Goal: Information Seeking & Learning: Learn about a topic

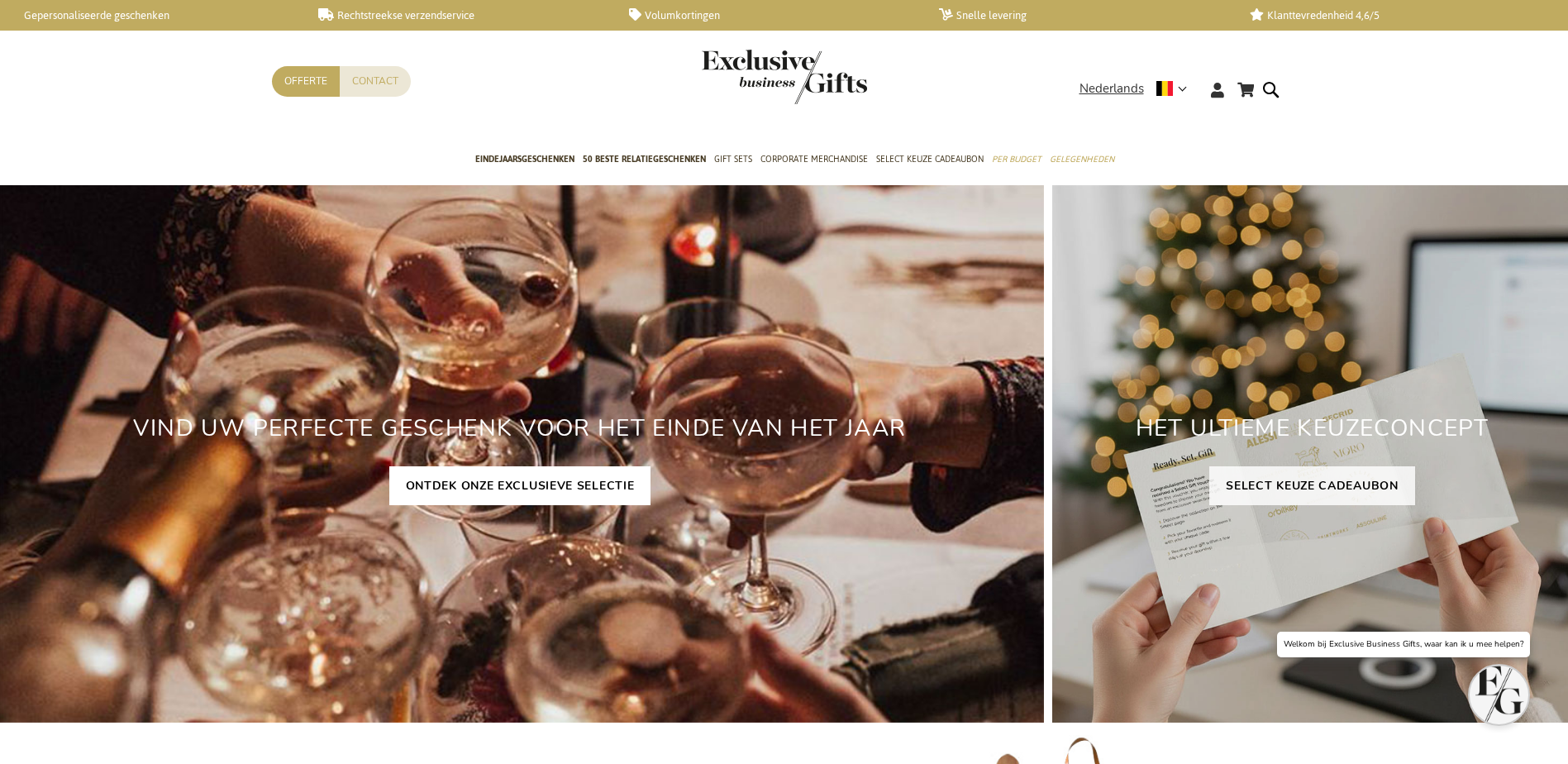
click at [534, 485] on link "ONTDEK ONZE EXCLUSIEVE SELECTIE" at bounding box center [520, 486] width 262 height 39
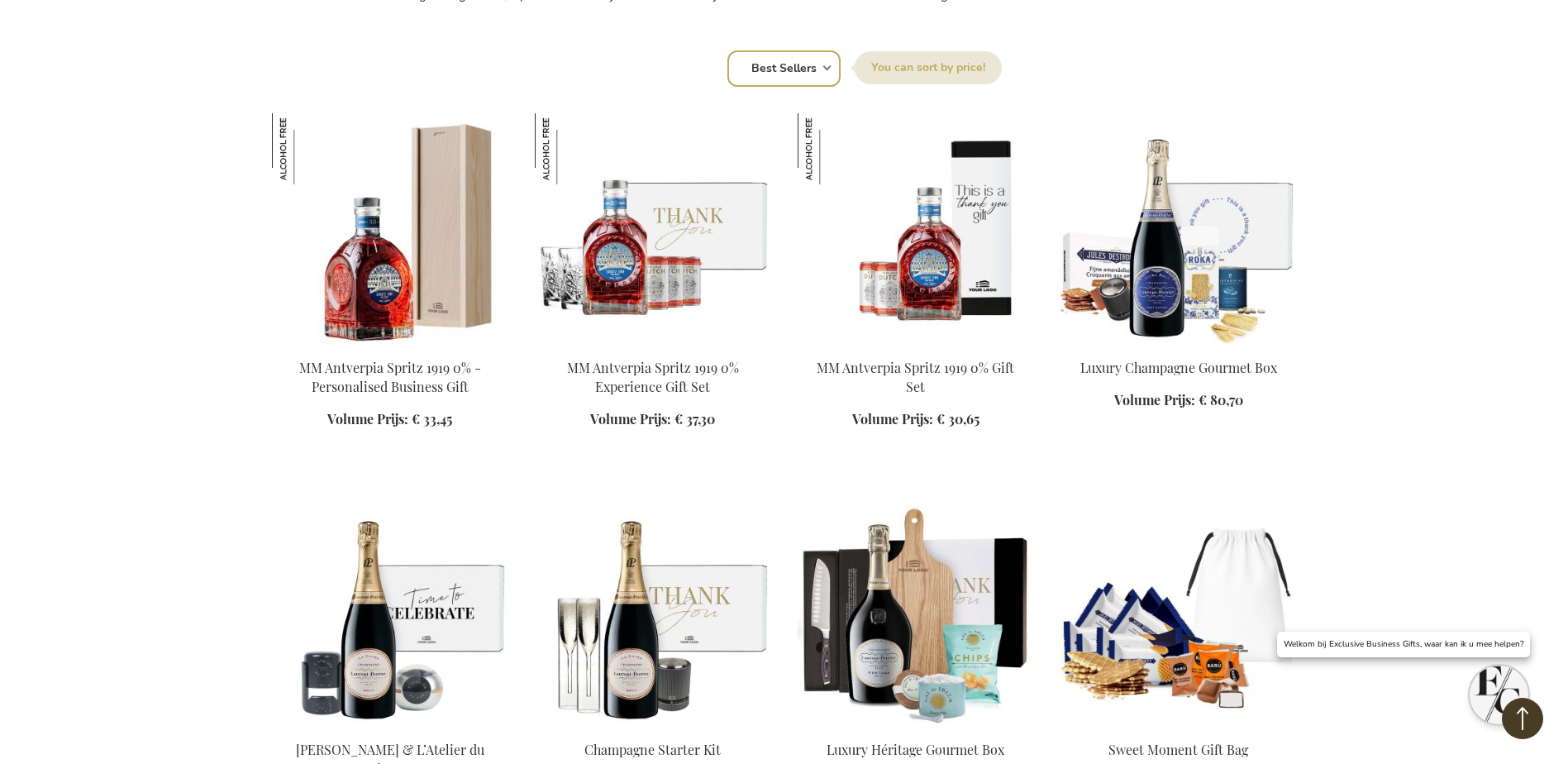
scroll to position [1406, 0]
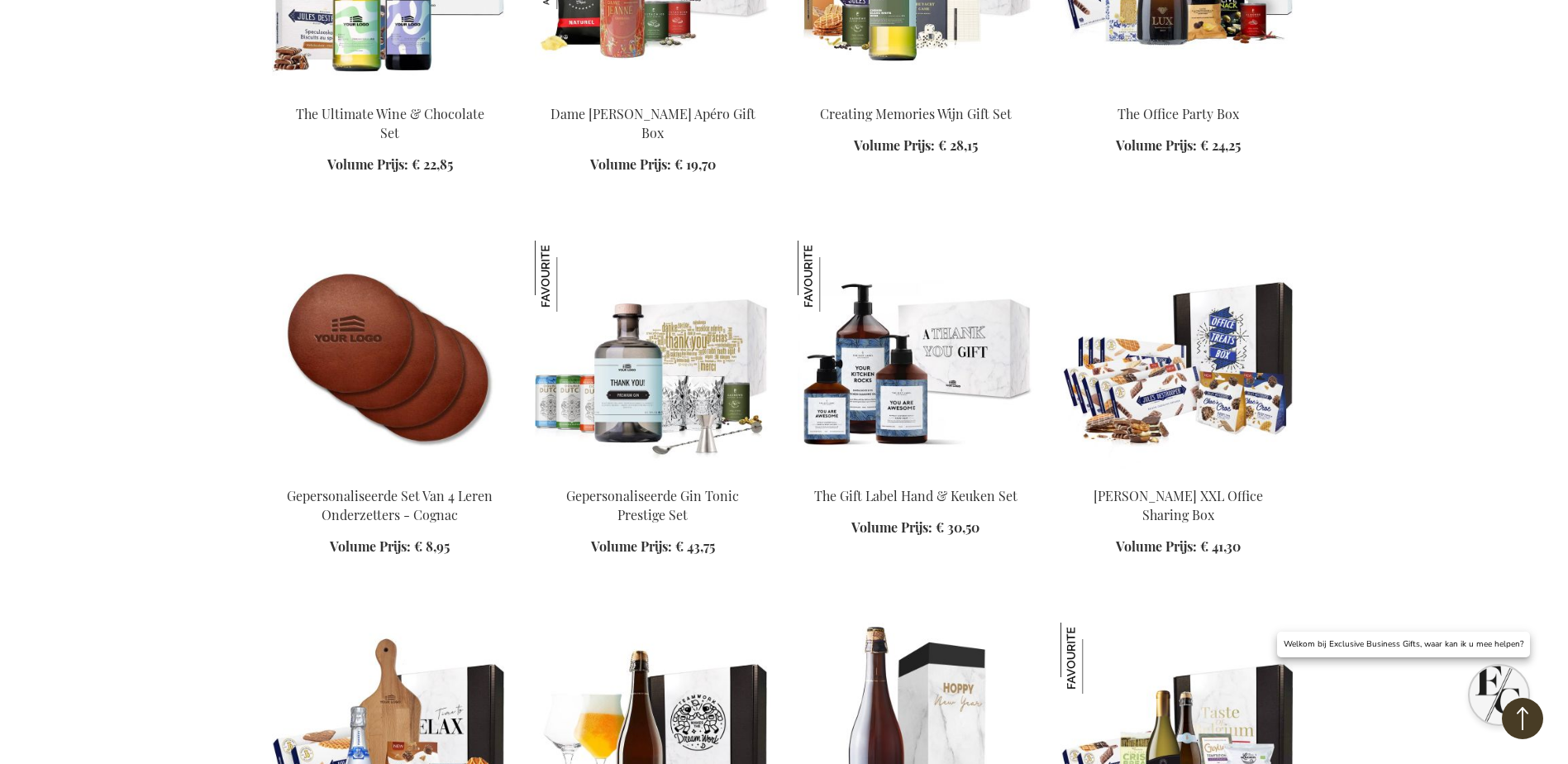
scroll to position [2481, 0]
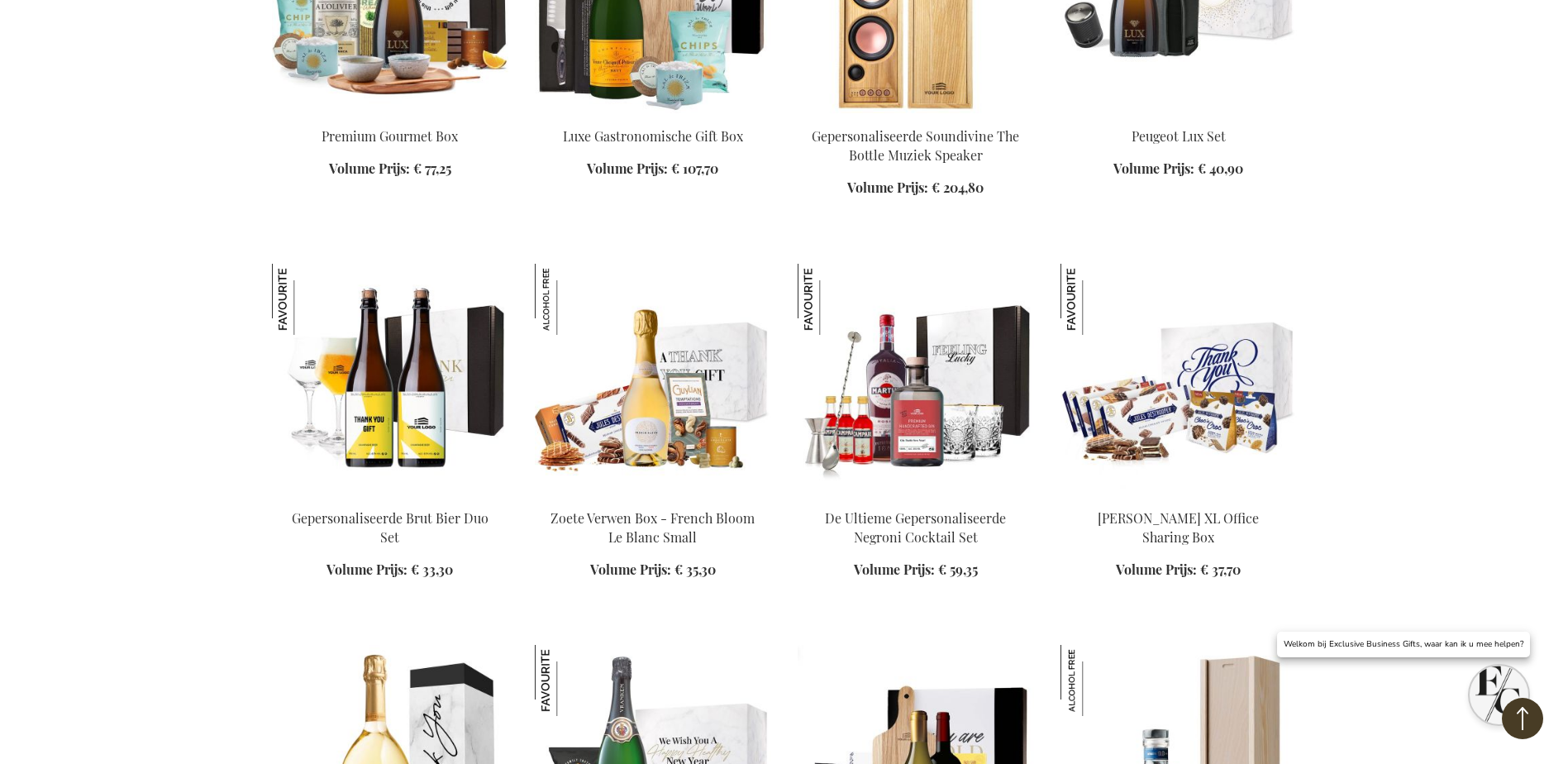
scroll to position [4383, 0]
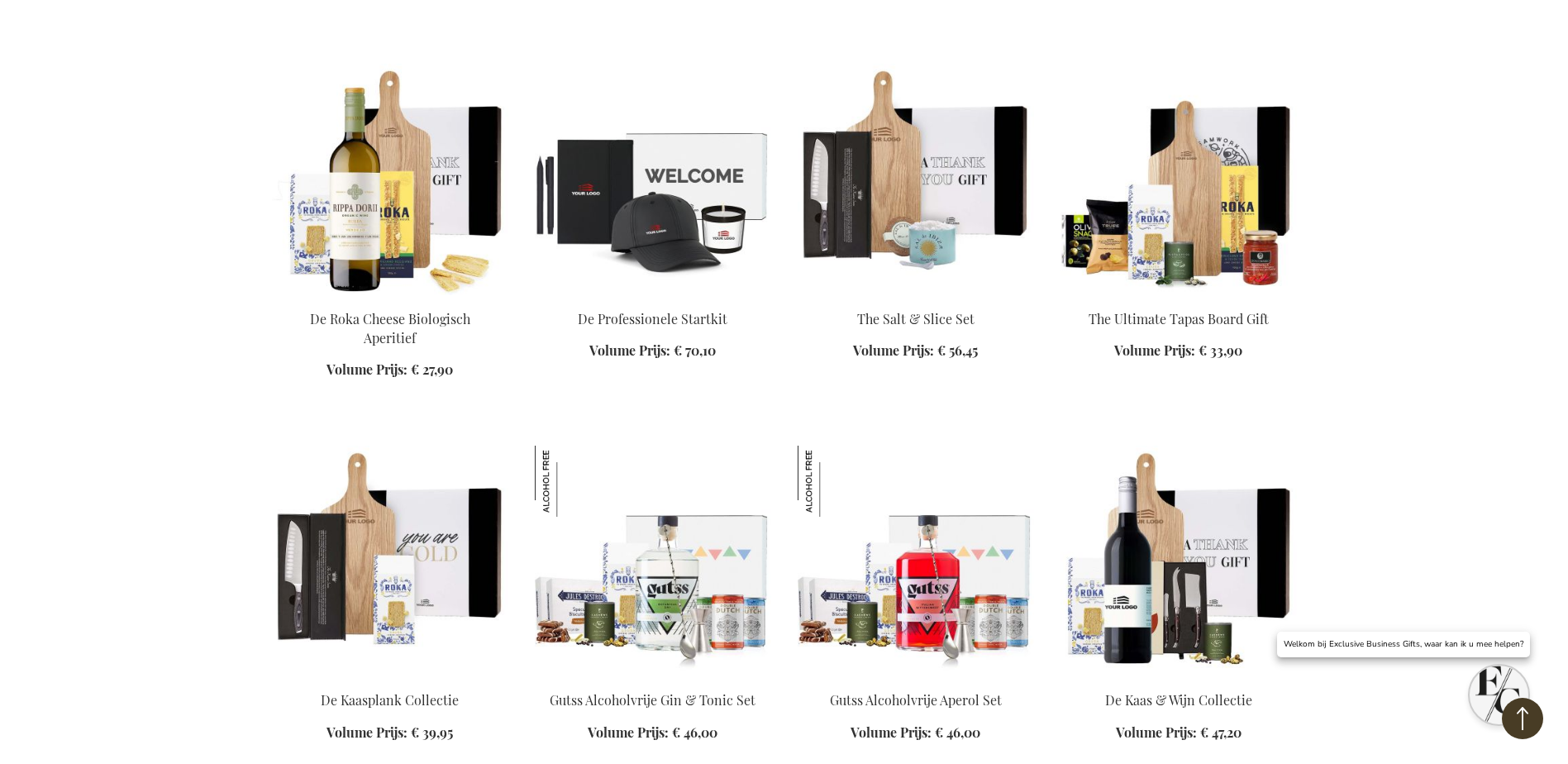
scroll to position [7608, 0]
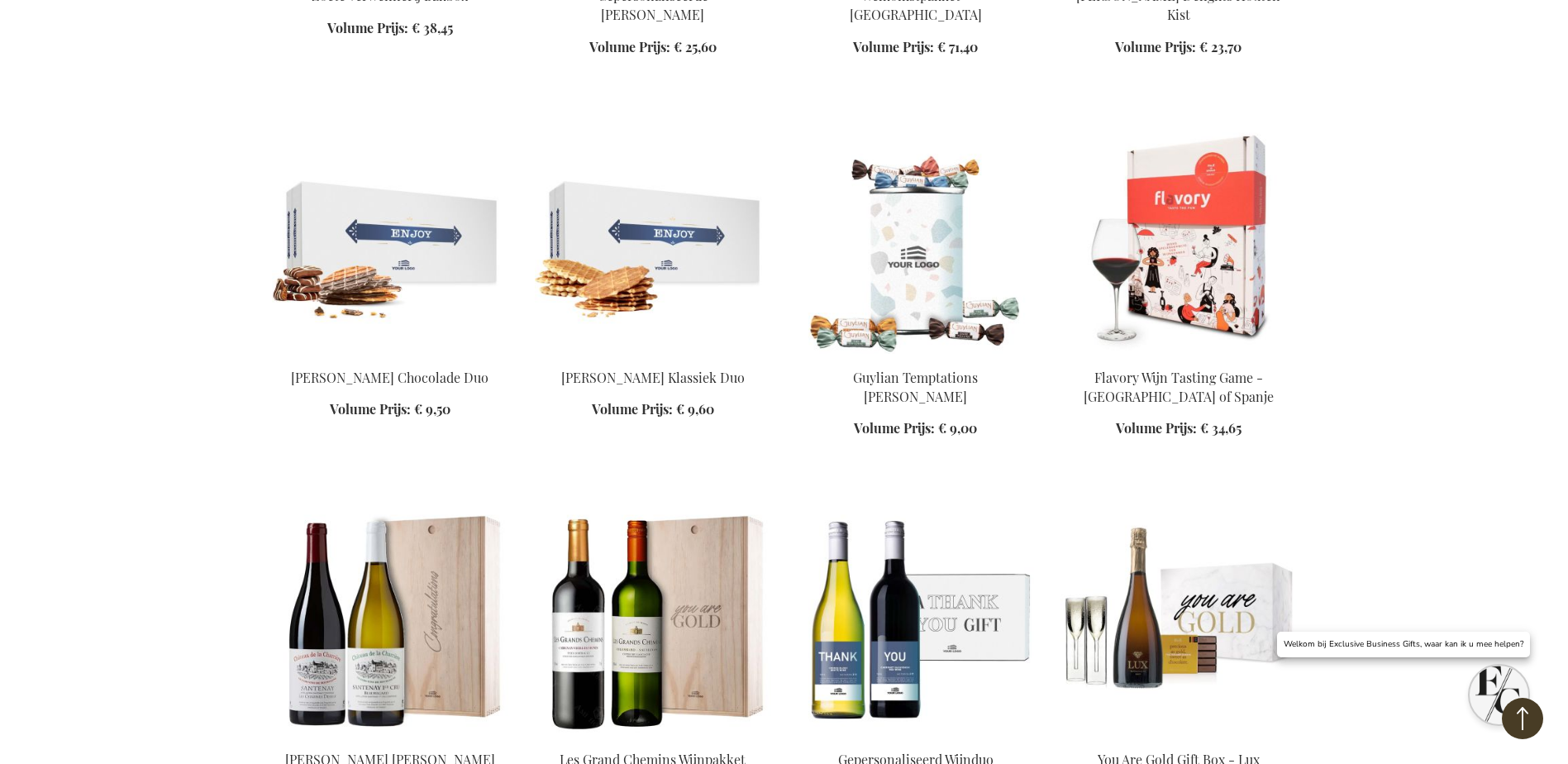
scroll to position [11743, 0]
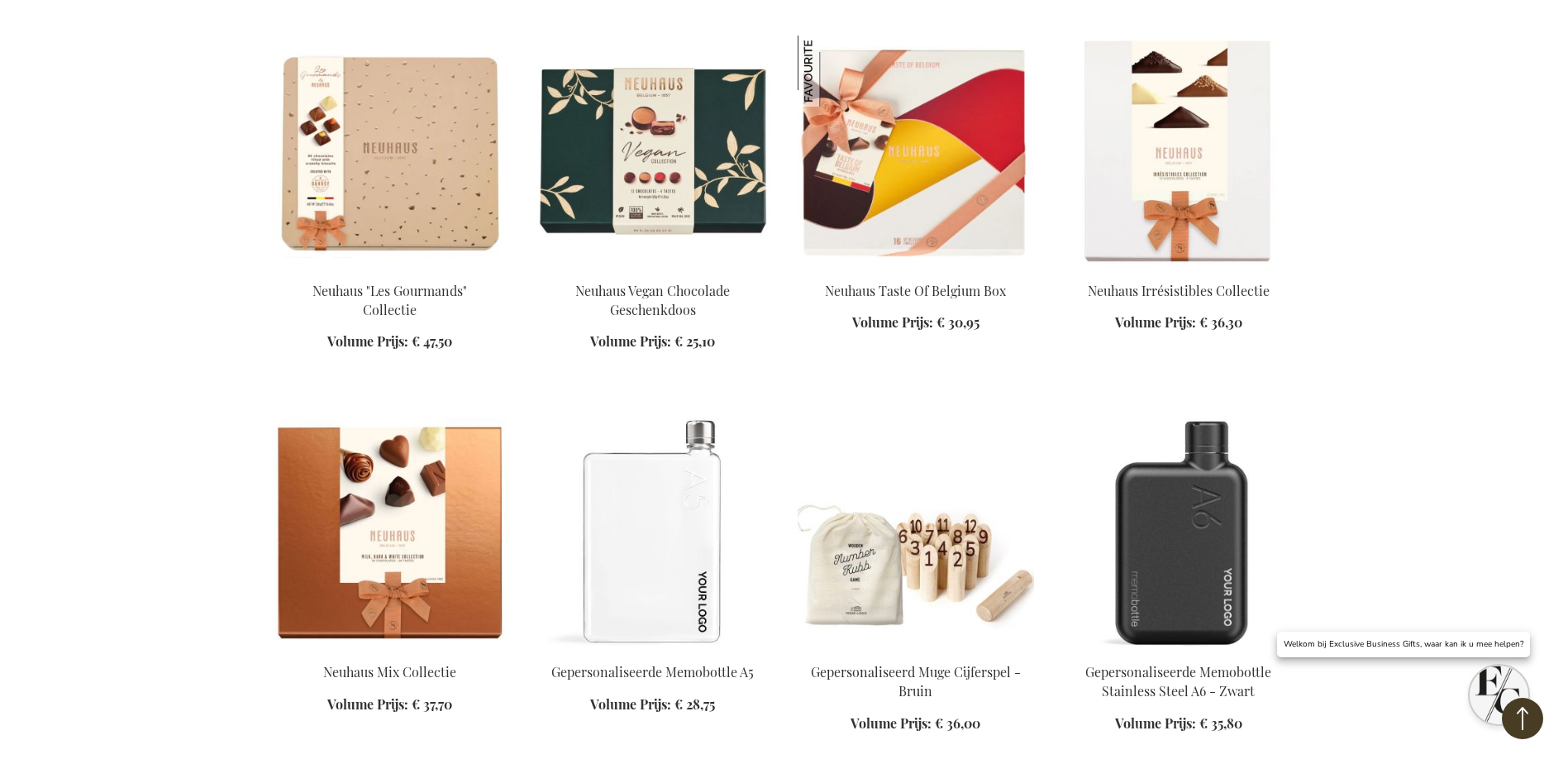
scroll to position [14968, 0]
